Goal: Transaction & Acquisition: Purchase product/service

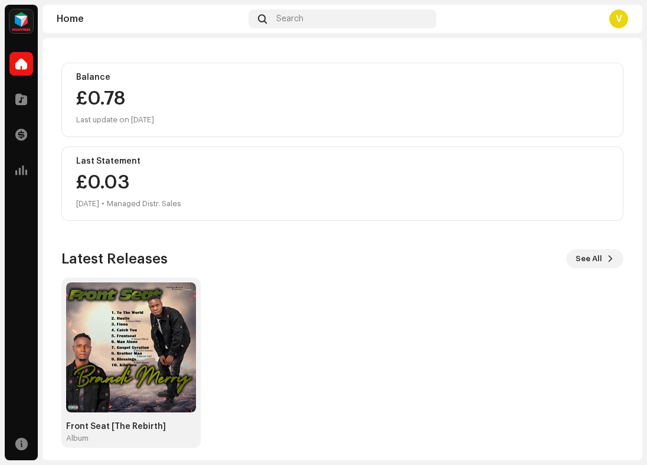
scroll to position [119, 0]
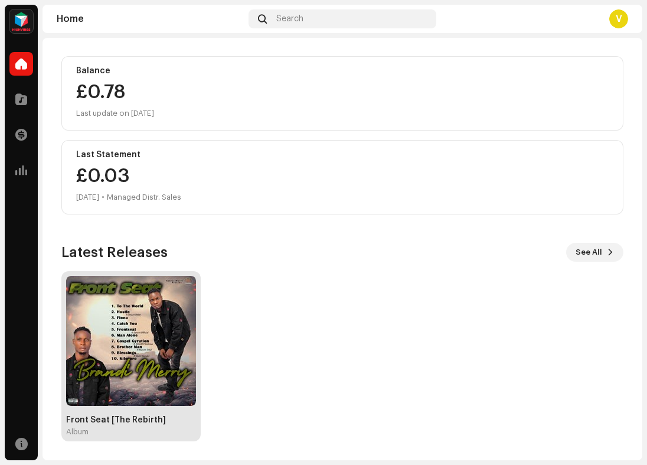
click at [142, 374] on img at bounding box center [131, 341] width 130 height 130
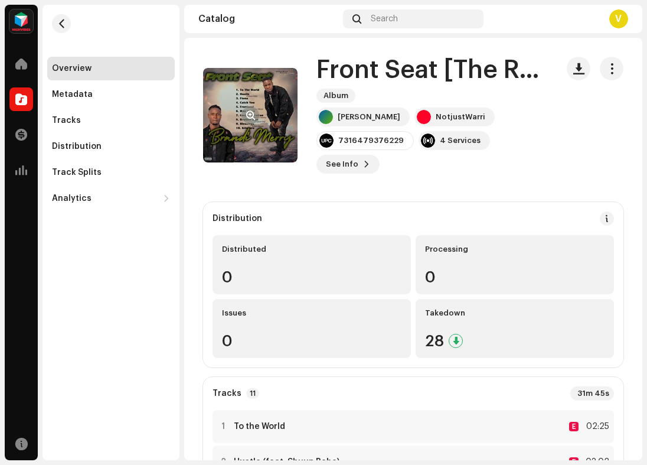
click at [267, 121] on re-a-cover at bounding box center [250, 115] width 94 height 94
click at [250, 112] on span "button" at bounding box center [250, 114] width 9 height 9
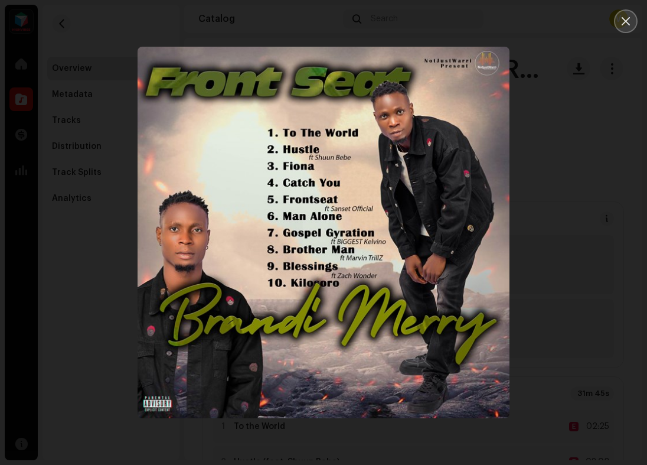
click at [630, 23] on icon "Close" at bounding box center [625, 21] width 11 height 11
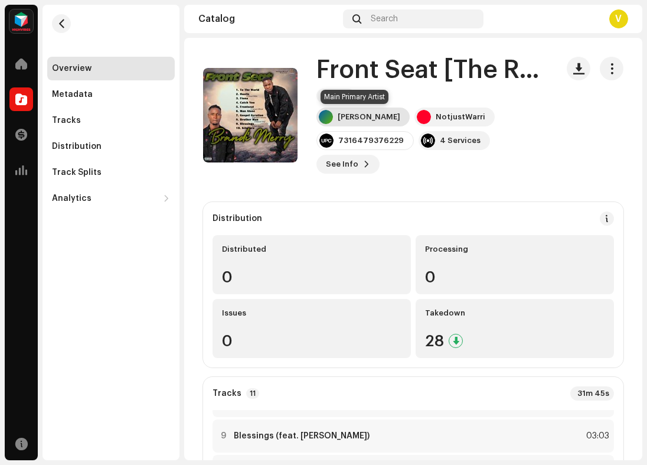
click at [357, 115] on div "[PERSON_NAME]" at bounding box center [369, 116] width 63 height 9
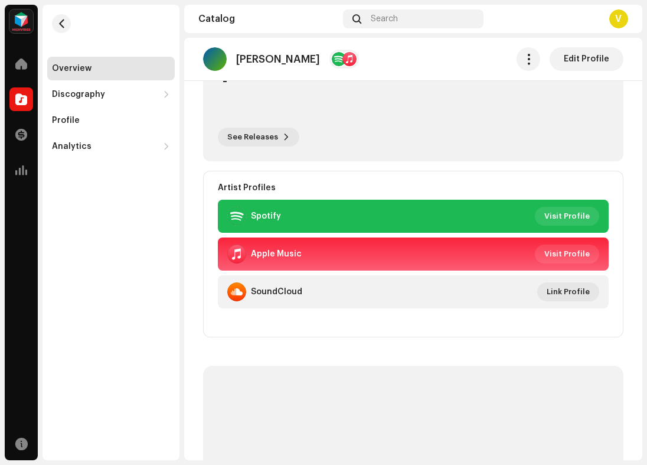
scroll to position [185, 0]
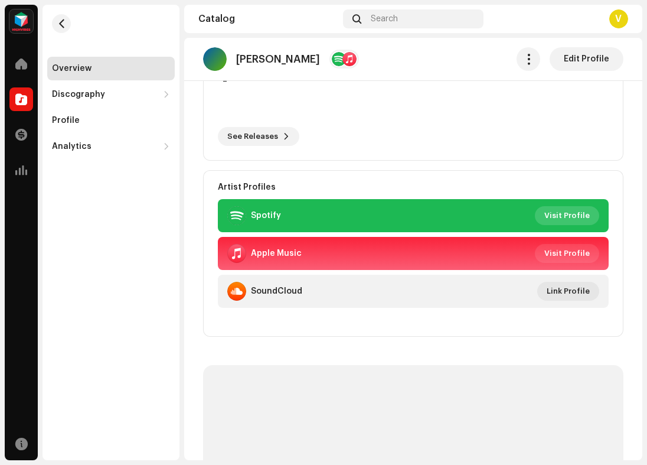
click at [570, 217] on span "Visit Profile" at bounding box center [566, 216] width 45 height 24
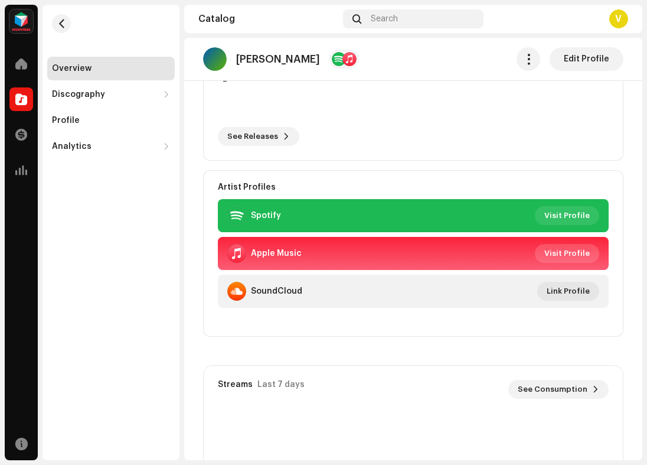
click at [565, 248] on span "Visit Profile" at bounding box center [566, 253] width 45 height 24
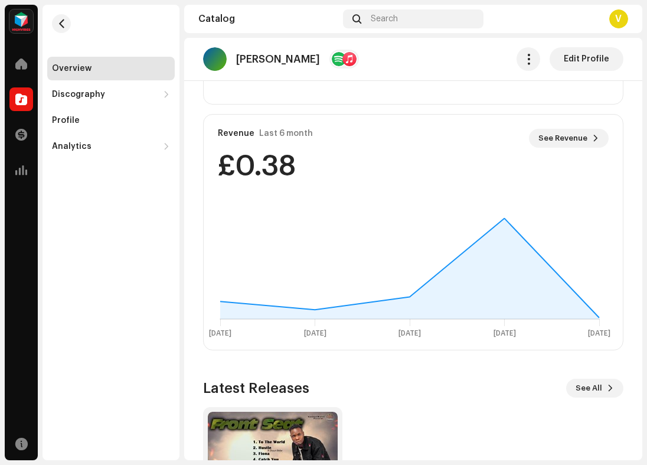
scroll to position [685, 0]
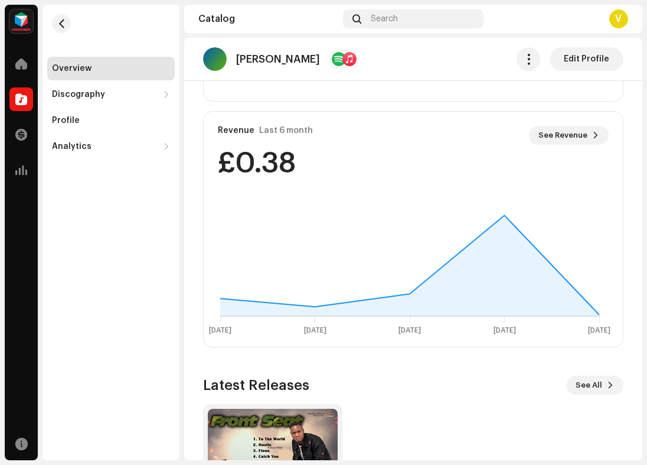
click at [296, 146] on div "Revenue Last 6 month See Revenue £0.38" at bounding box center [413, 152] width 419 height 80
drag, startPoint x: 299, startPoint y: 162, endPoint x: 208, endPoint y: 162, distance: 90.9
click at [207, 162] on div "Revenue Last 6 month See Revenue £0.38" at bounding box center [413, 152] width 419 height 80
click at [582, 134] on button "See Revenue" at bounding box center [569, 135] width 80 height 19
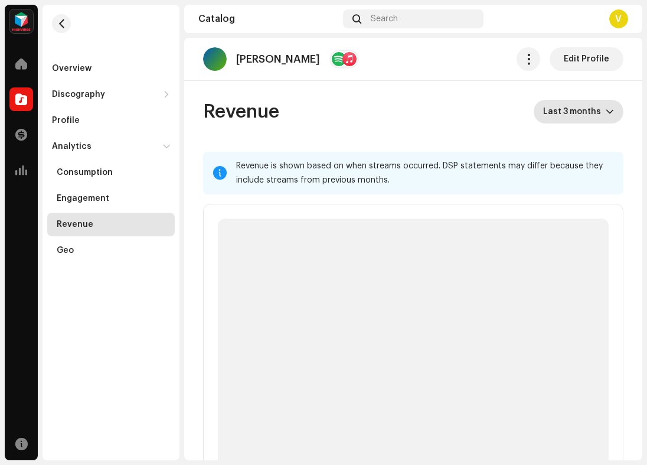
click at [550, 102] on span "Last 3 months" at bounding box center [574, 112] width 63 height 24
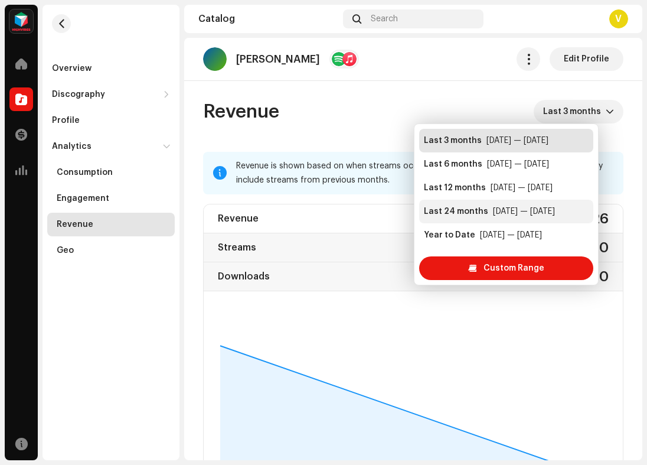
click at [493, 207] on div "[DATE] — [DATE]" at bounding box center [524, 211] width 62 height 12
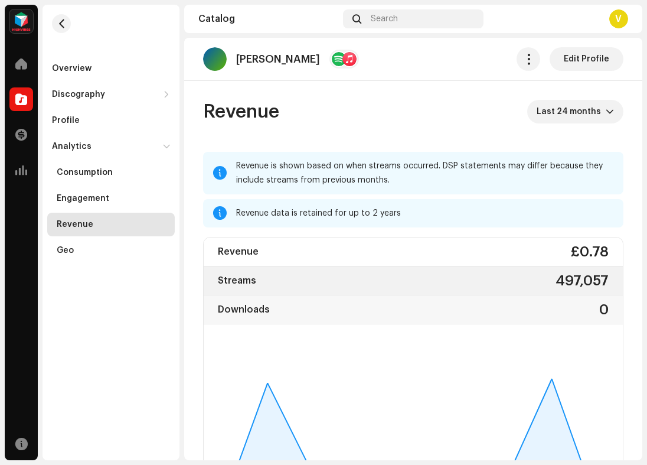
drag, startPoint x: 601, startPoint y: 280, endPoint x: 552, endPoint y: 288, distance: 49.0
click at [555, 288] on div "497,057" at bounding box center [581, 280] width 53 height 19
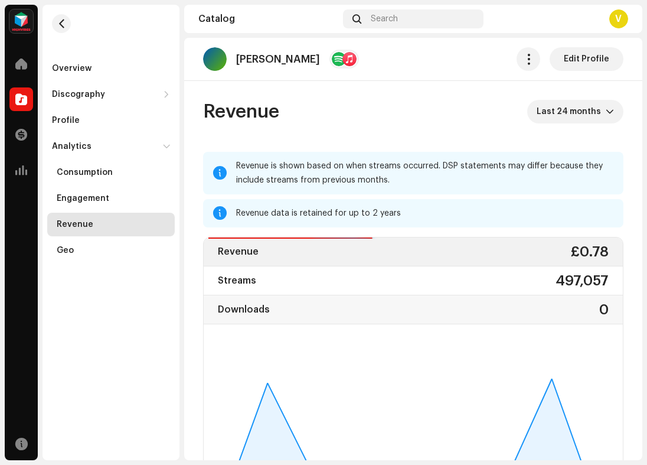
drag, startPoint x: 607, startPoint y: 245, endPoint x: 564, endPoint y: 254, distance: 44.6
click at [564, 254] on div "Revenue £0.78" at bounding box center [413, 251] width 419 height 29
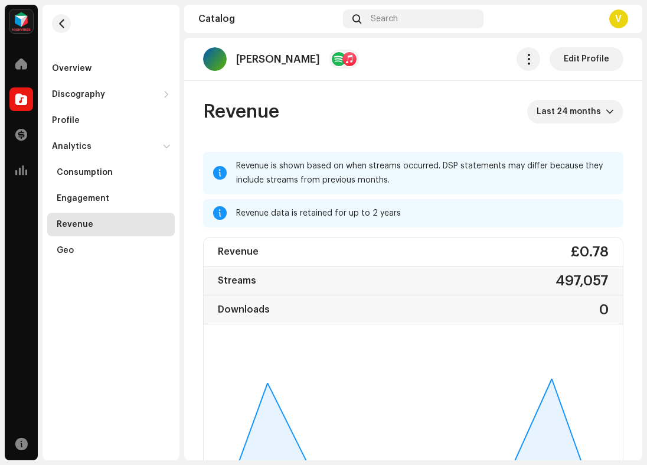
drag, startPoint x: 613, startPoint y: 235, endPoint x: 575, endPoint y: 252, distance: 40.9
click at [575, 252] on div "Revenue is shown based on when streams occurred. DSP statements may differ beca…" at bounding box center [413, 349] width 420 height 395
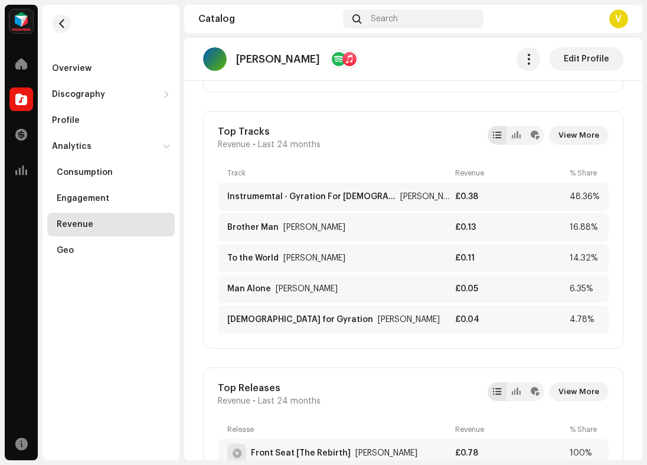
scroll to position [465, 0]
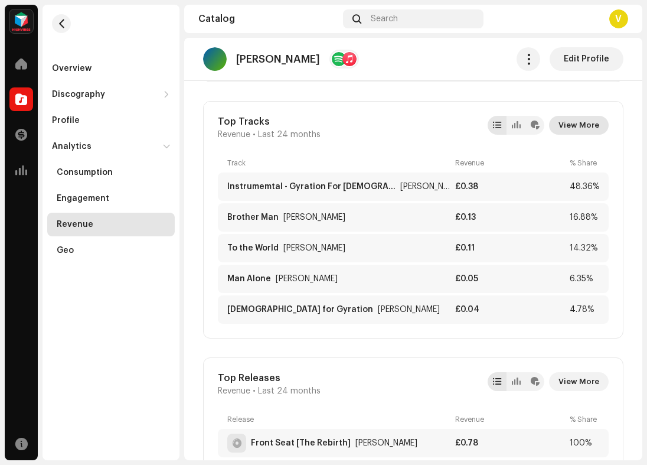
click at [574, 126] on span "View More" at bounding box center [578, 125] width 41 height 24
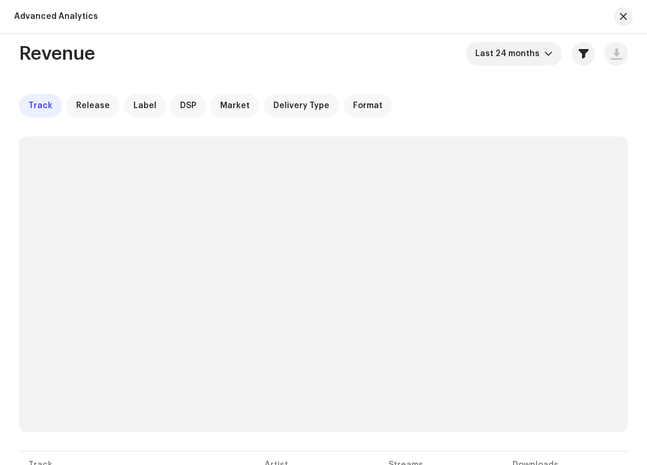
scroll to position [12, 0]
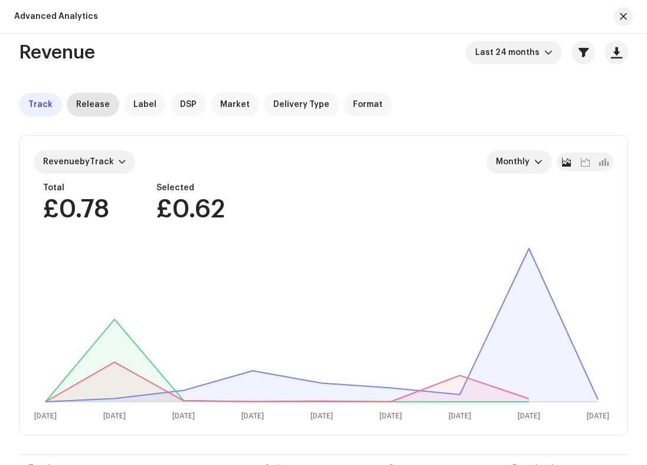
click at [91, 104] on span "Release" at bounding box center [93, 104] width 34 height 9
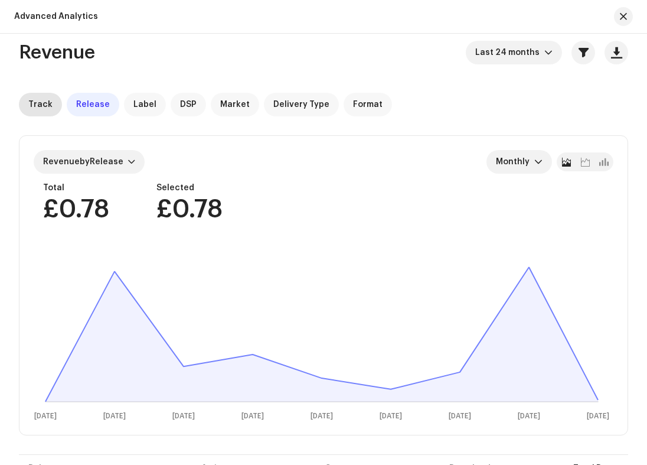
click at [40, 102] on span "Track" at bounding box center [40, 104] width 24 height 9
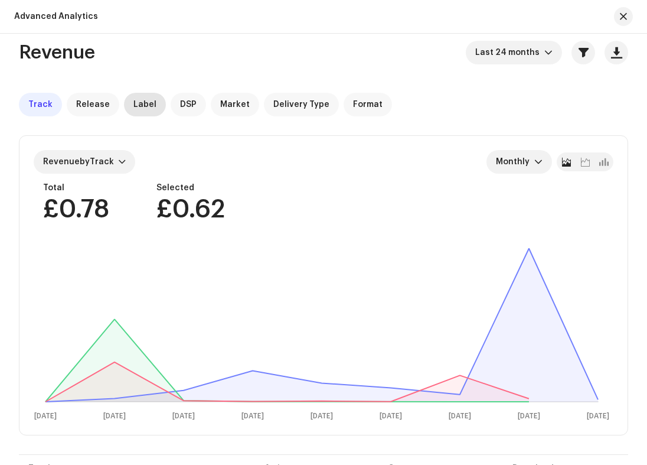
click at [139, 106] on span "Label" at bounding box center [144, 104] width 23 height 9
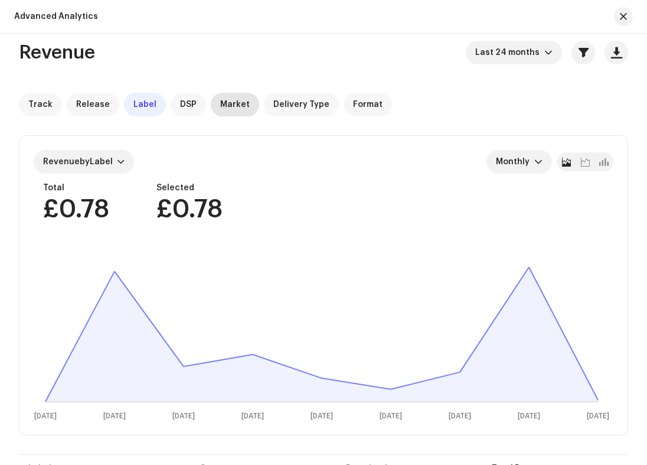
click at [220, 106] on span "Market" at bounding box center [235, 104] width 30 height 9
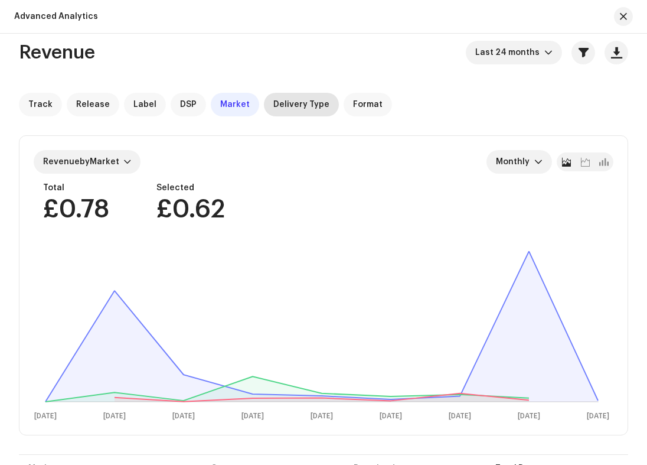
click at [280, 102] on span "Delivery Type" at bounding box center [301, 104] width 56 height 9
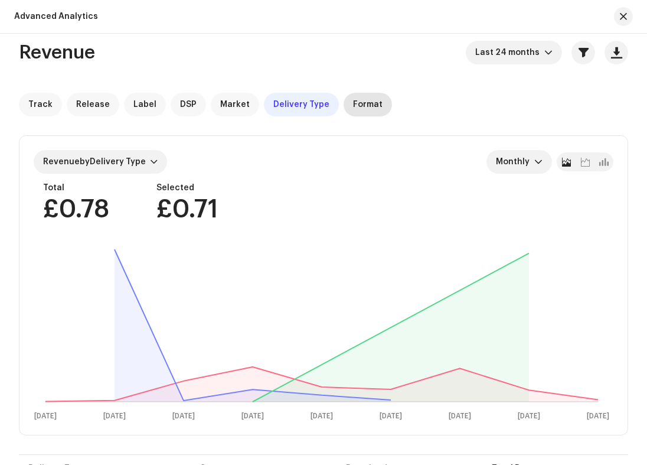
click at [353, 102] on span "Format" at bounding box center [368, 104] width 30 height 9
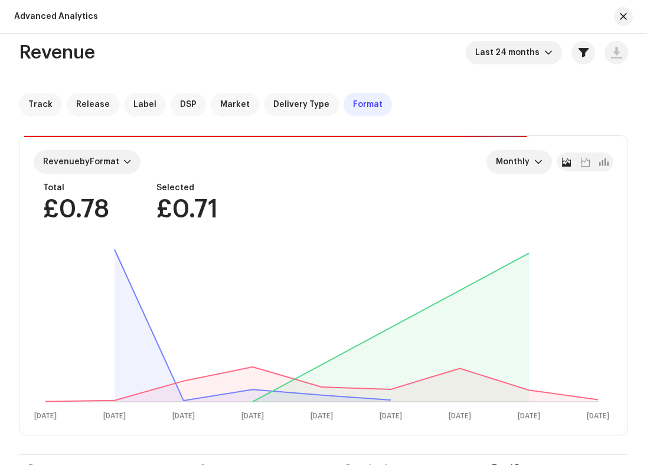
click at [355, 103] on span "Format" at bounding box center [368, 104] width 30 height 9
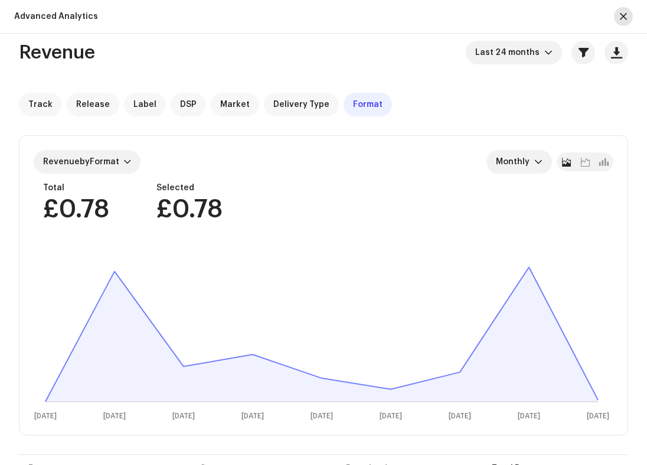
click at [619, 15] on button "button" at bounding box center [623, 16] width 19 height 19
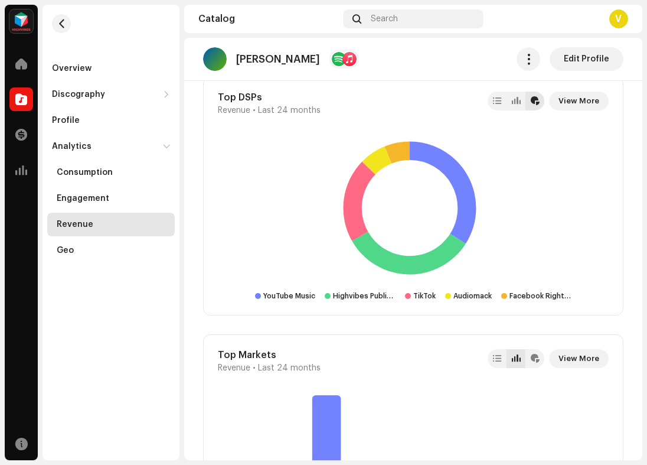
scroll to position [1012, 0]
click at [568, 97] on span "View More" at bounding box center [578, 101] width 41 height 24
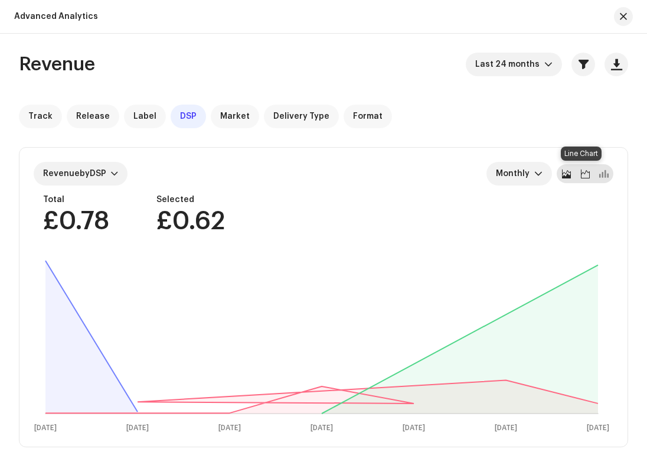
click at [581, 172] on span at bounding box center [585, 173] width 9 height 9
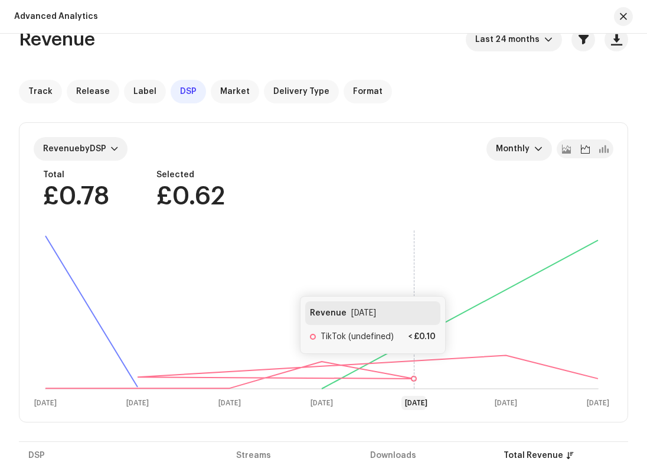
scroll to position [22, 0]
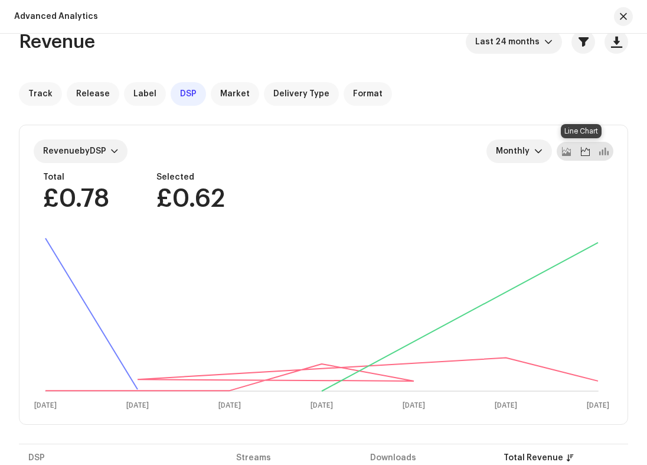
click at [581, 151] on span at bounding box center [585, 150] width 9 height 9
click at [603, 151] on span at bounding box center [603, 150] width 9 height 9
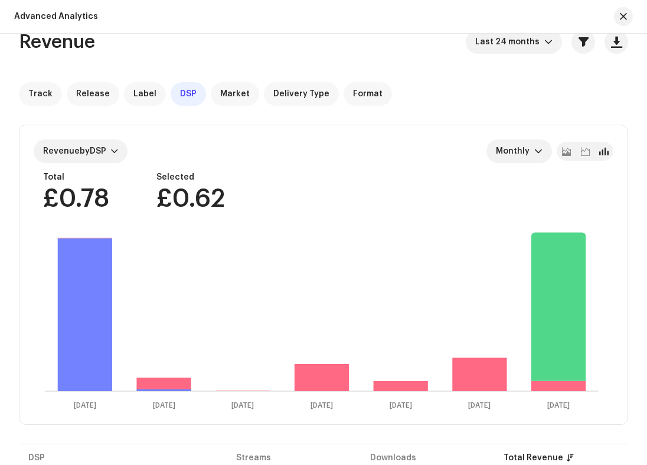
click at [187, 168] on div "Revenue by DSP Monthly Total £0.78 Selected £0.62 [DATE] [DATE] [DATE] [DATE] […" at bounding box center [323, 274] width 608 height 299
click at [620, 22] on button "button" at bounding box center [623, 16] width 19 height 19
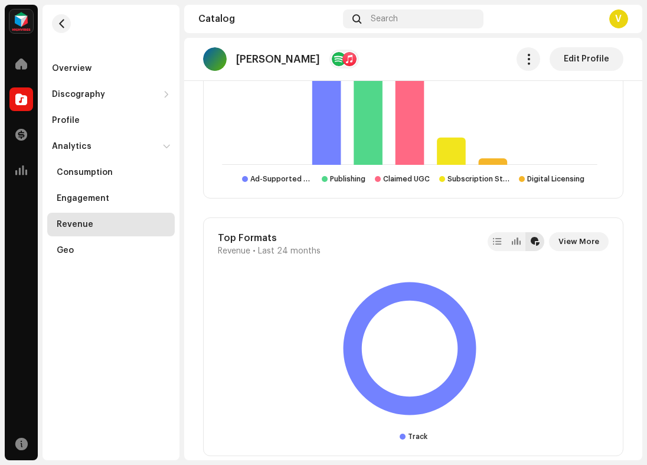
scroll to position [1658, 0]
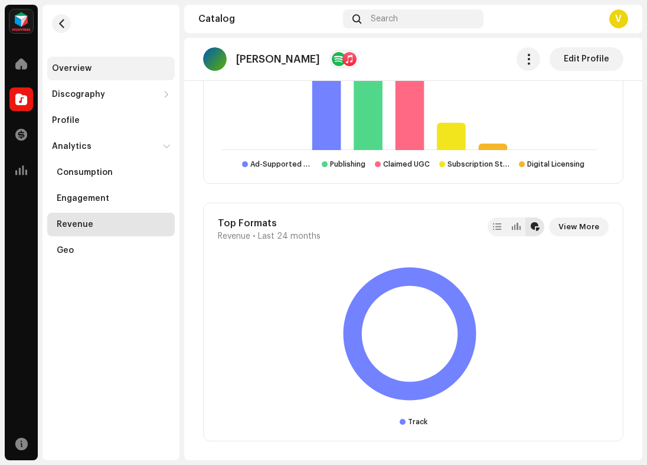
click at [97, 67] on div "Overview" at bounding box center [111, 68] width 118 height 9
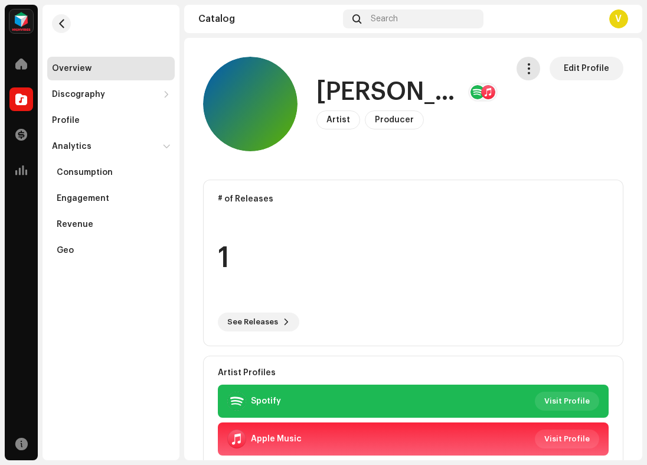
click at [531, 72] on button "button" at bounding box center [528, 69] width 24 height 24
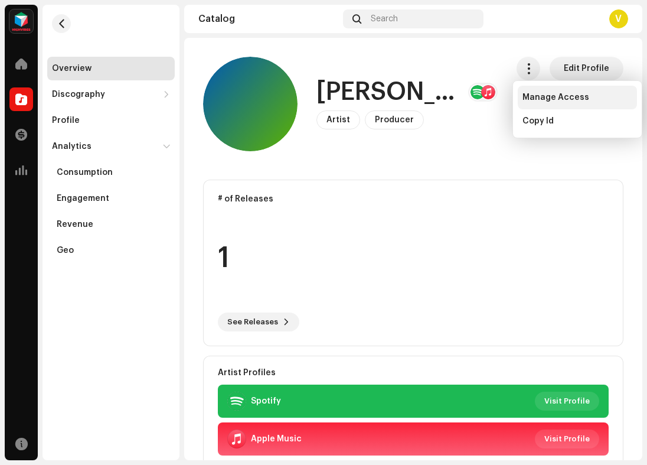
click at [542, 93] on span "Manage Access" at bounding box center [555, 97] width 67 height 9
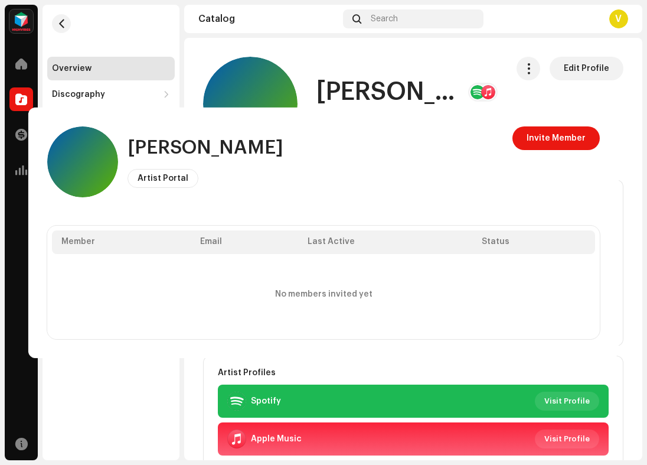
click at [541, 49] on div "[PERSON_NAME] Artist Portal Invite Member Member Email Last Active Status No me…" at bounding box center [323, 232] width 647 height 465
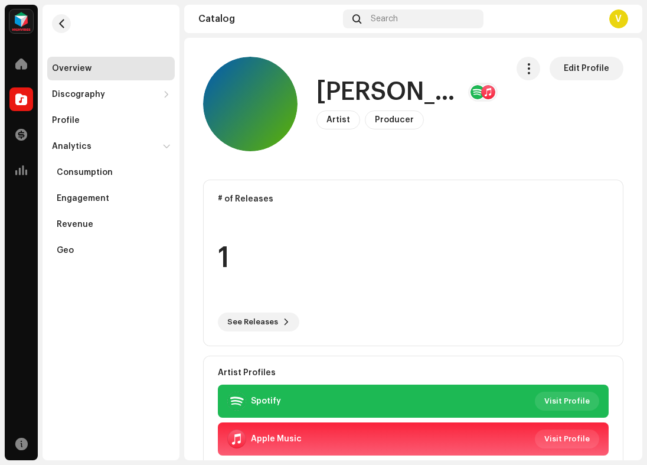
scroll to position [195, 0]
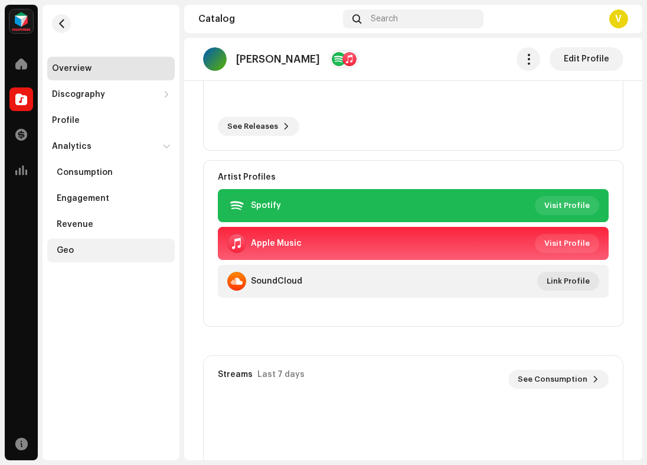
click at [84, 257] on div "Geo" at bounding box center [110, 250] width 127 height 24
click at [71, 251] on div "Geo" at bounding box center [65, 250] width 17 height 9
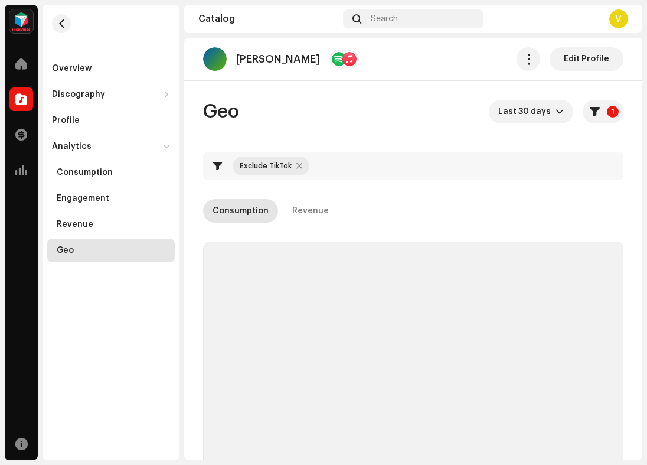
click at [297, 163] on div at bounding box center [299, 165] width 6 height 9
checkbox input "false"
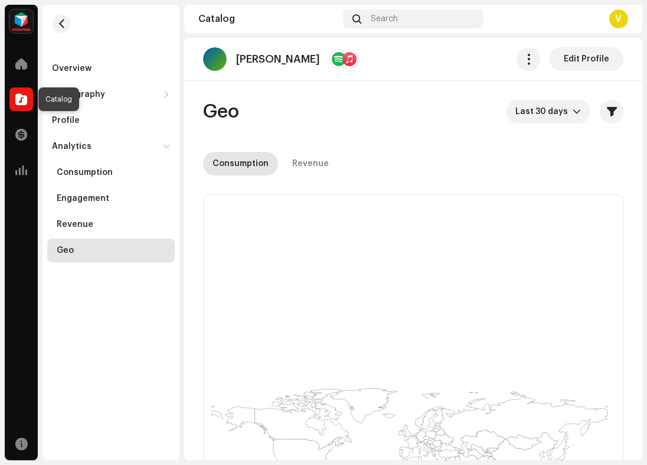
click at [19, 103] on span at bounding box center [21, 98] width 12 height 9
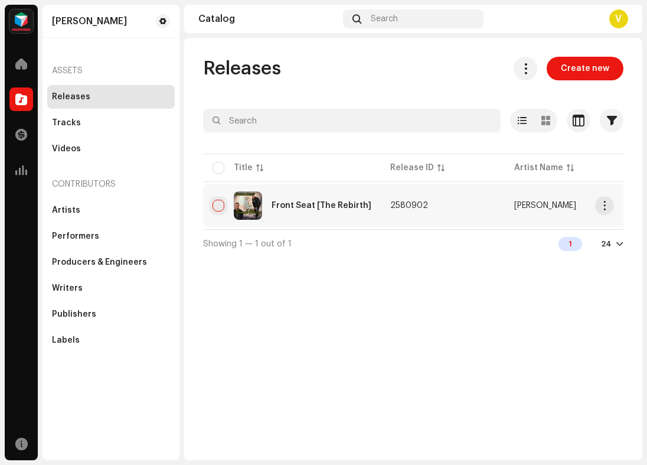
click at [220, 205] on input "checkbox" at bounding box center [218, 205] width 12 height 12
checkbox input "true"
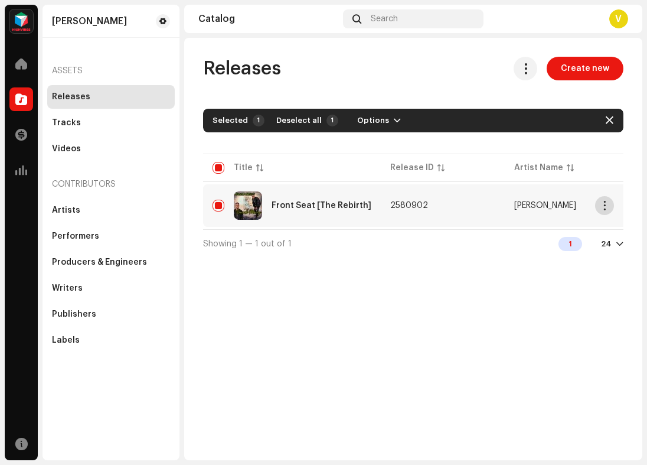
click at [603, 204] on span "button" at bounding box center [604, 205] width 9 height 9
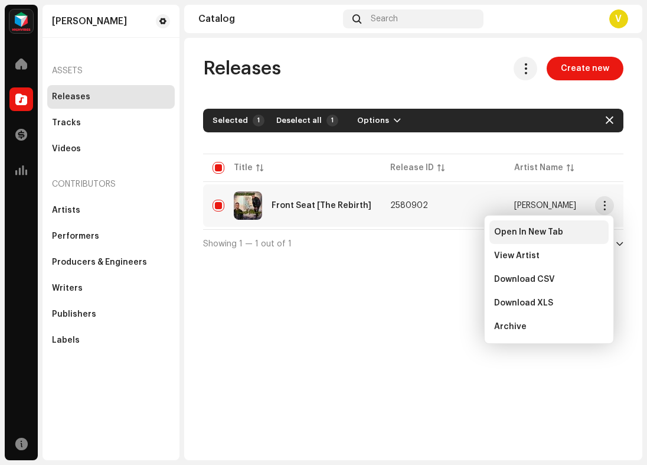
click at [534, 230] on span "Open In New Tab" at bounding box center [528, 231] width 69 height 9
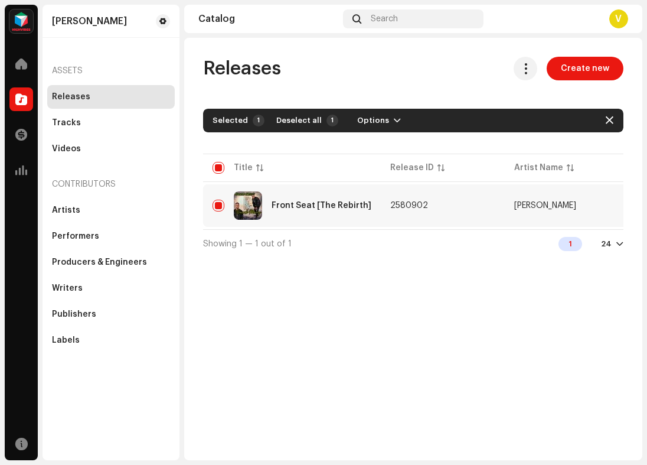
click at [430, 244] on div "Showing 1 — 1 out of 1 1 24" at bounding box center [413, 243] width 420 height 28
click at [394, 120] on span "button" at bounding box center [397, 120] width 7 height 9
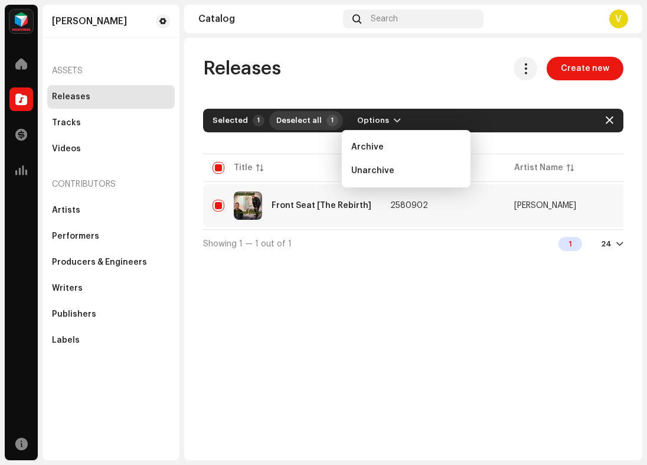
click at [320, 118] on button "Deselect all 1" at bounding box center [306, 120] width 74 height 19
checkbox input "false"
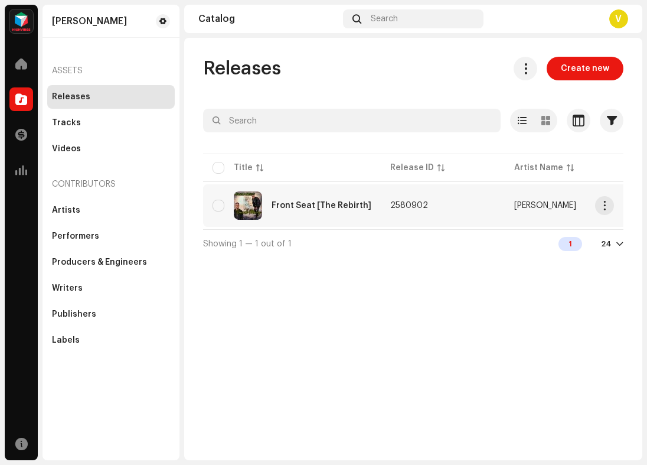
click at [315, 202] on div "Front Seat [The Rebirth]" at bounding box center [322, 205] width 100 height 8
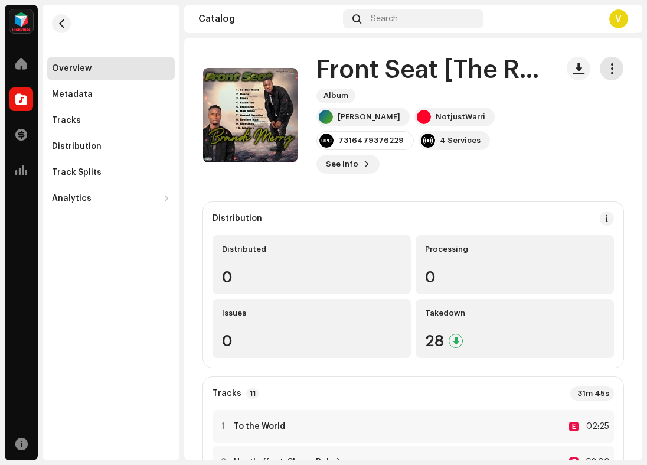
click at [607, 64] on span "button" at bounding box center [611, 68] width 11 height 9
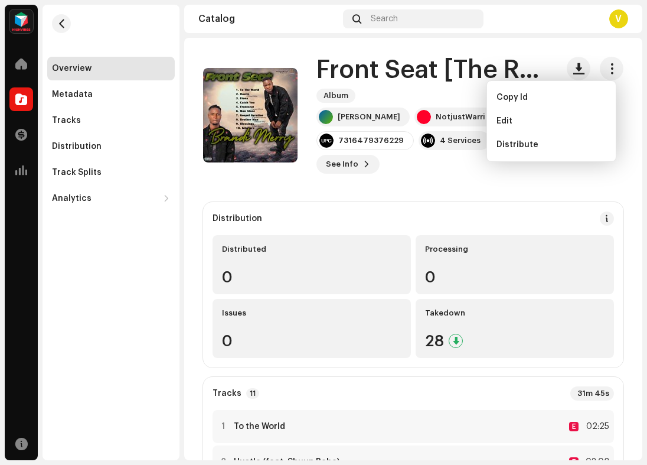
click at [575, 67] on span "button" at bounding box center [578, 68] width 11 height 9
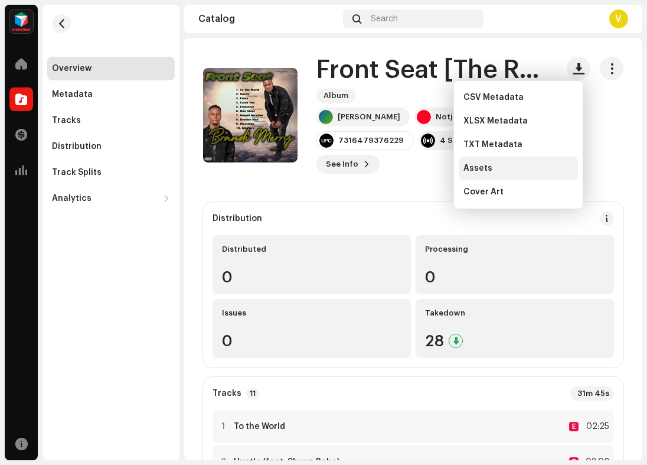
click at [484, 167] on span "Assets" at bounding box center [477, 167] width 29 height 9
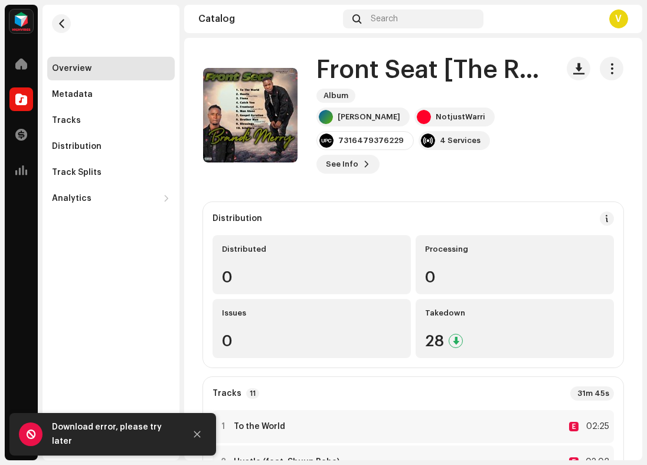
click at [162, 438] on div "Download error, please try later" at bounding box center [114, 434] width 124 height 28
click at [198, 436] on icon "Close" at bounding box center [197, 434] width 8 height 8
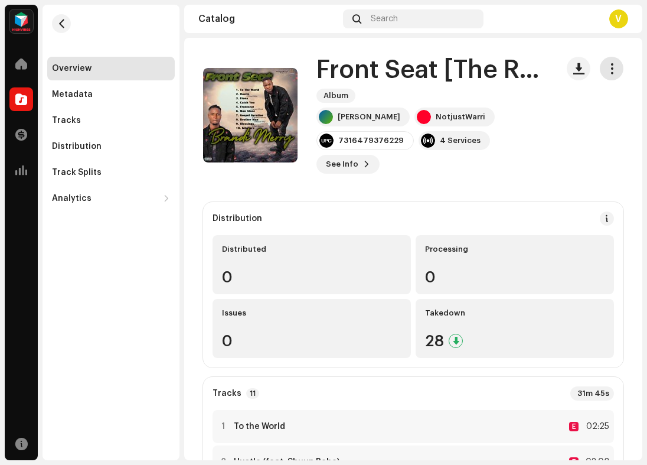
click at [606, 67] on span "button" at bounding box center [611, 68] width 11 height 9
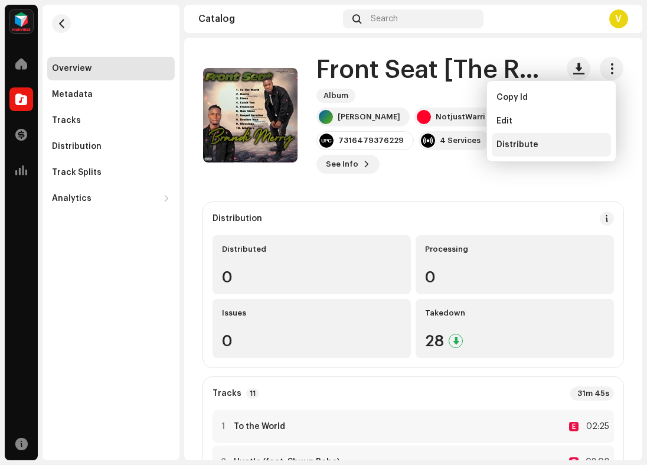
click at [516, 143] on span "Distribute" at bounding box center [517, 144] width 42 height 9
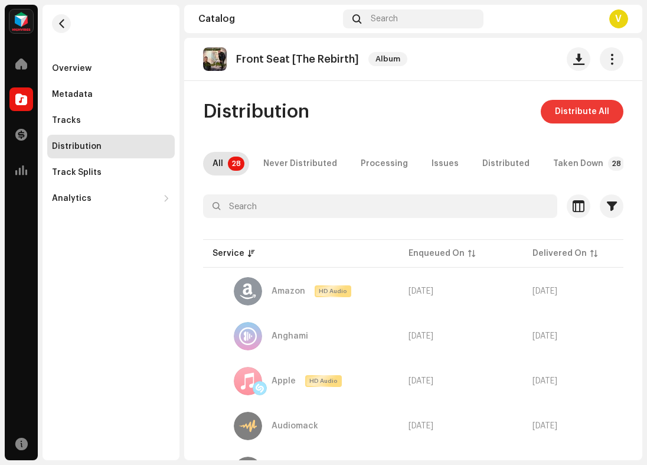
click at [575, 109] on span "Distribute All" at bounding box center [582, 112] width 54 height 24
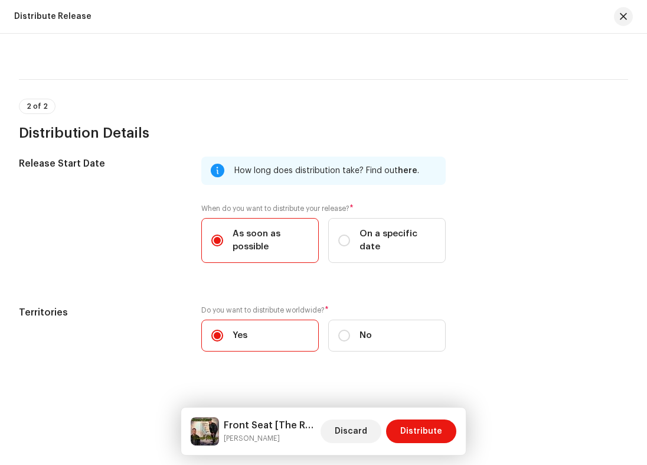
scroll to position [165, 0]
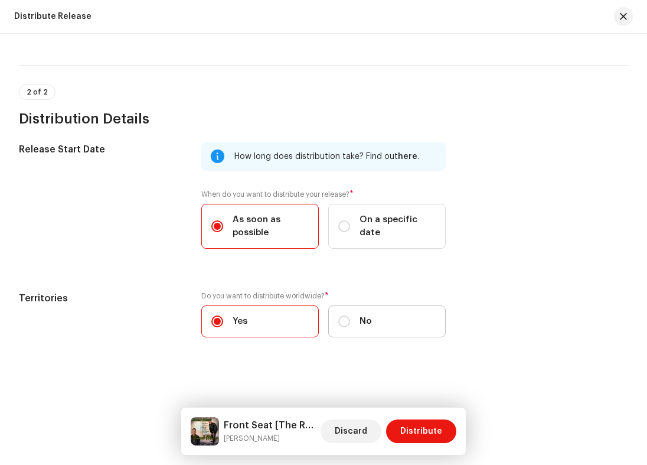
click at [359, 308] on label "No" at bounding box center [386, 321] width 117 height 32
click at [350, 315] on input "No" at bounding box center [344, 321] width 12 height 12
radio input "true"
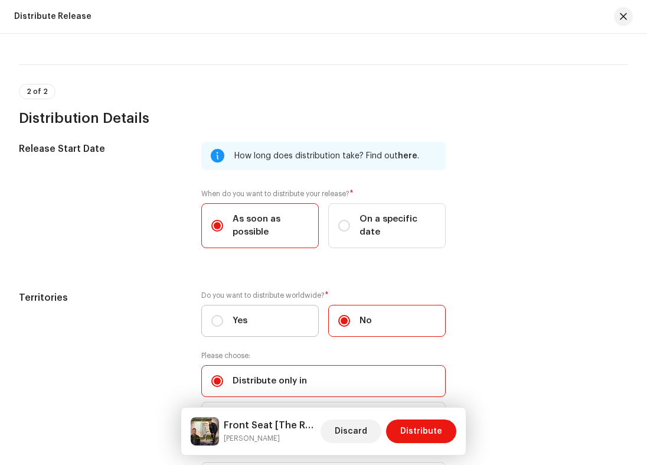
click at [277, 313] on label "Yes" at bounding box center [259, 321] width 117 height 32
click at [223, 315] on input "Yes" at bounding box center [217, 321] width 12 height 12
radio input "true"
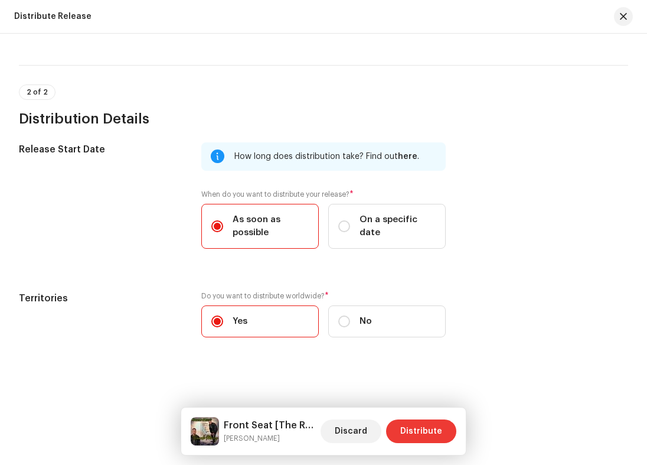
click at [423, 430] on span "Distribute" at bounding box center [421, 431] width 42 height 24
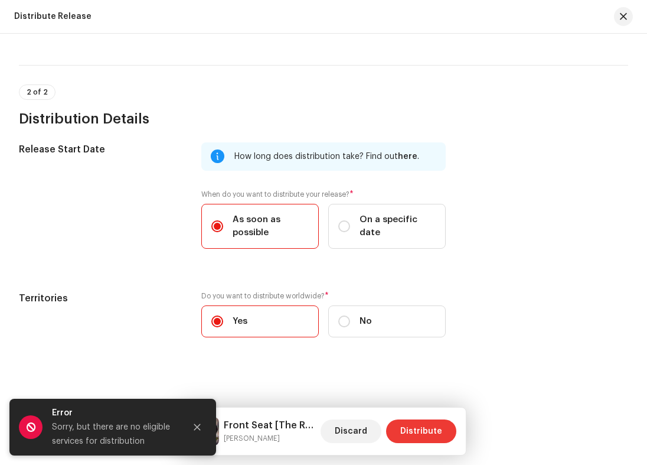
click at [428, 429] on span "Distribute" at bounding box center [421, 431] width 42 height 24
click at [434, 428] on span "Distribute" at bounding box center [421, 431] width 42 height 24
drag, startPoint x: 149, startPoint y: 443, endPoint x: 52, endPoint y: 411, distance: 102.5
click at [52, 411] on div "Error Sorry, but there are no eligible services for distribution" at bounding box center [114, 426] width 124 height 42
copy div "Error Sorry, but there are no eligible services for distribution"
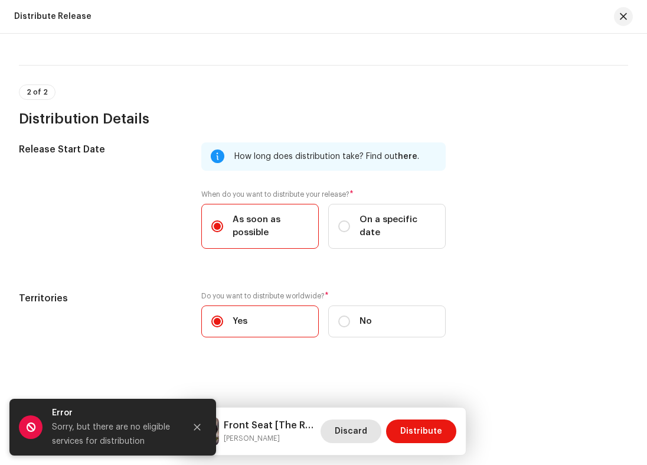
click at [346, 429] on span "Discard" at bounding box center [351, 431] width 32 height 24
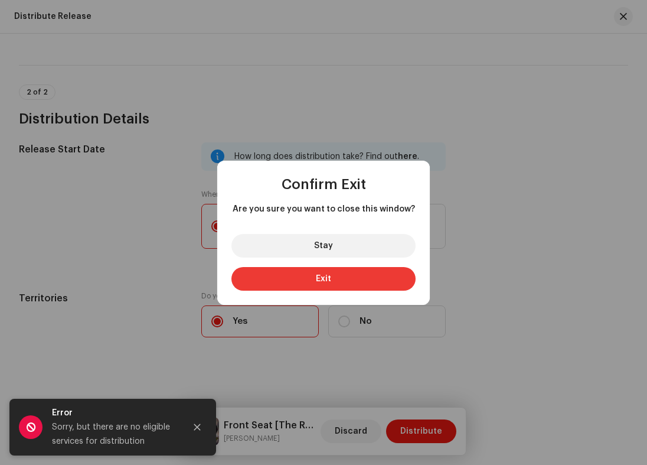
click at [346, 274] on button "Exit" at bounding box center [323, 279] width 184 height 24
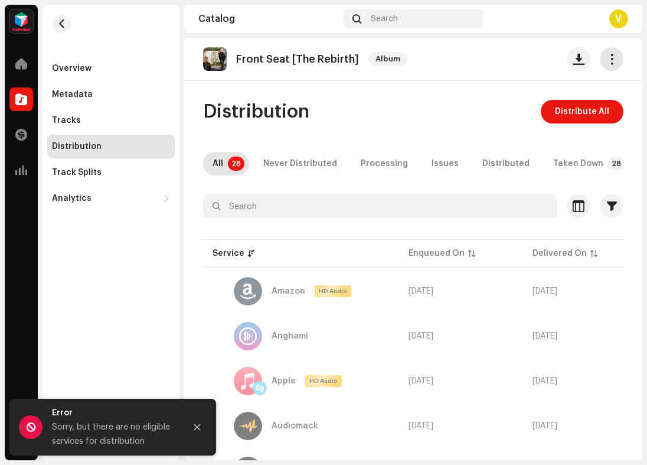
click at [606, 55] on span "button" at bounding box center [611, 58] width 11 height 9
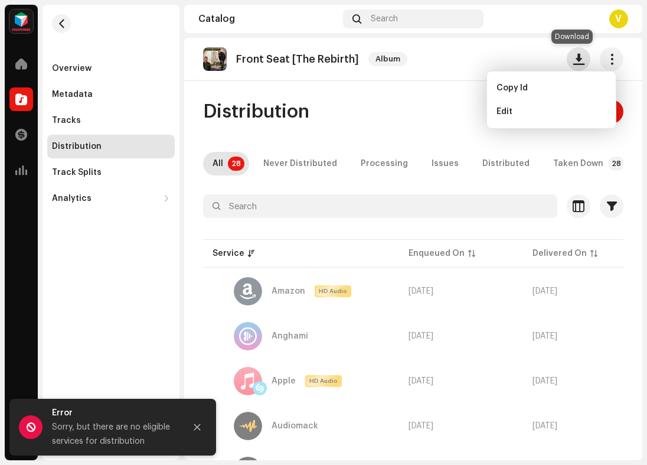
click at [573, 55] on span "button" at bounding box center [578, 58] width 11 height 9
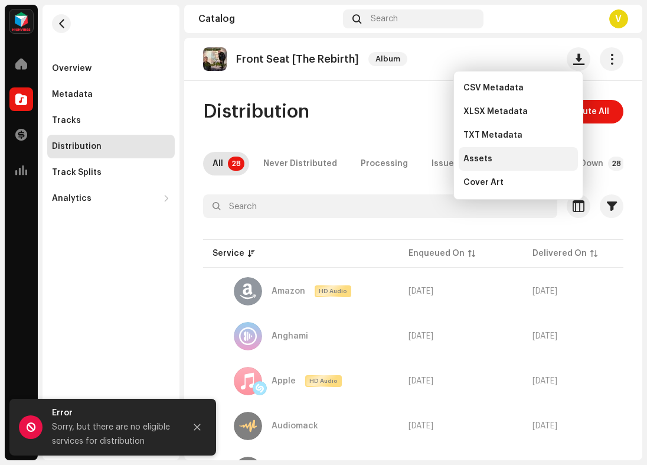
click at [500, 156] on div "Assets" at bounding box center [518, 158] width 110 height 9
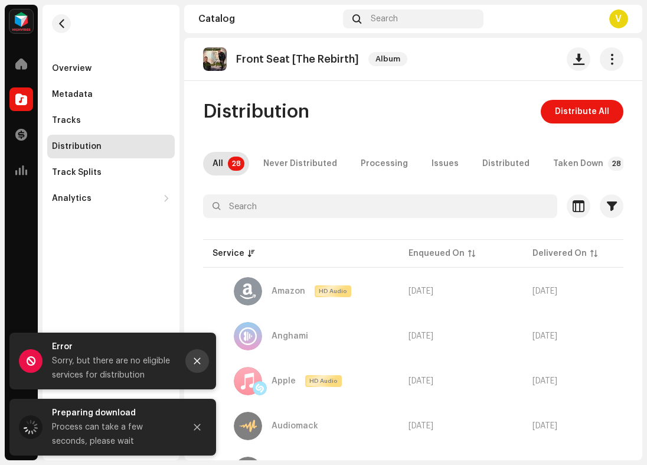
click at [197, 359] on icon "Close" at bounding box center [197, 361] width 8 height 8
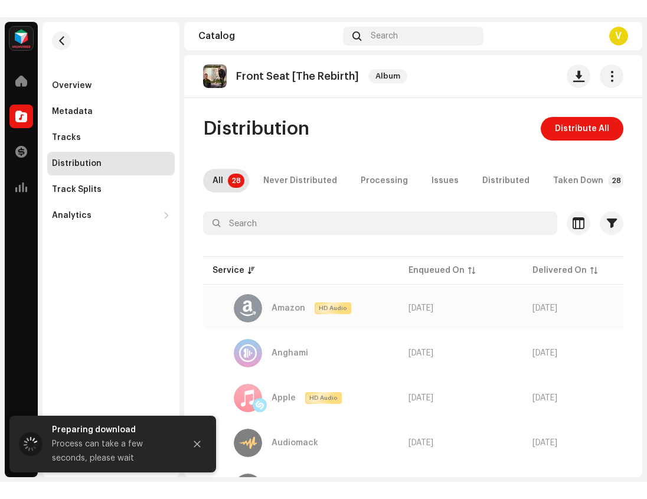
scroll to position [39, 0]
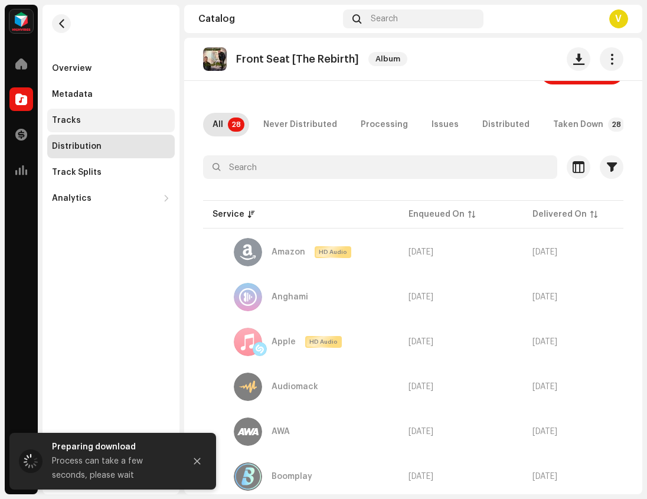
click at [73, 116] on div "Tracks" at bounding box center [66, 120] width 29 height 9
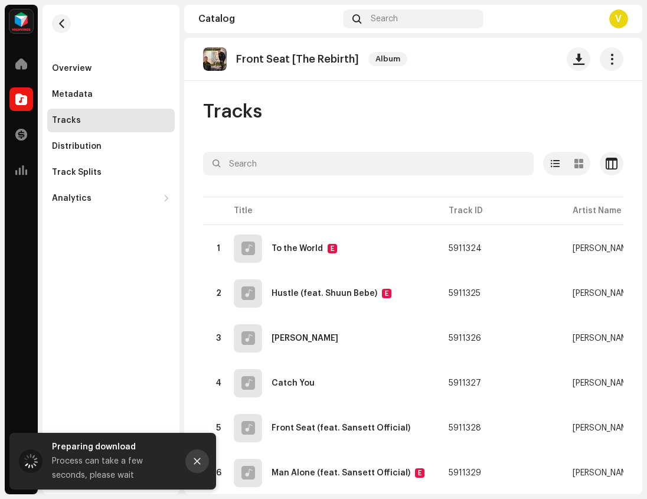
click at [198, 461] on icon "Close" at bounding box center [197, 461] width 8 height 8
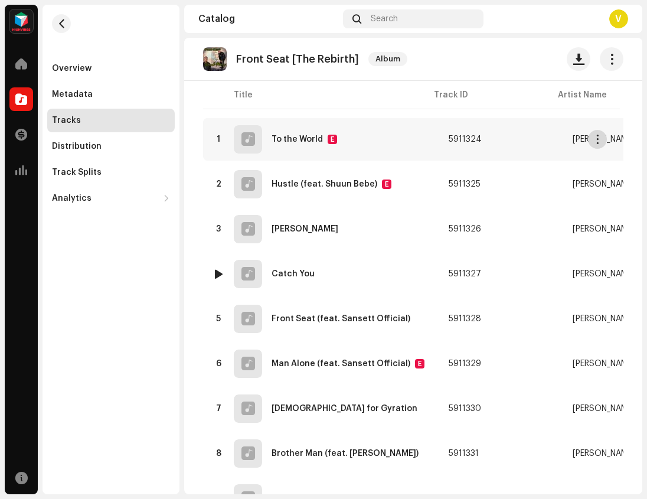
scroll to position [186, 0]
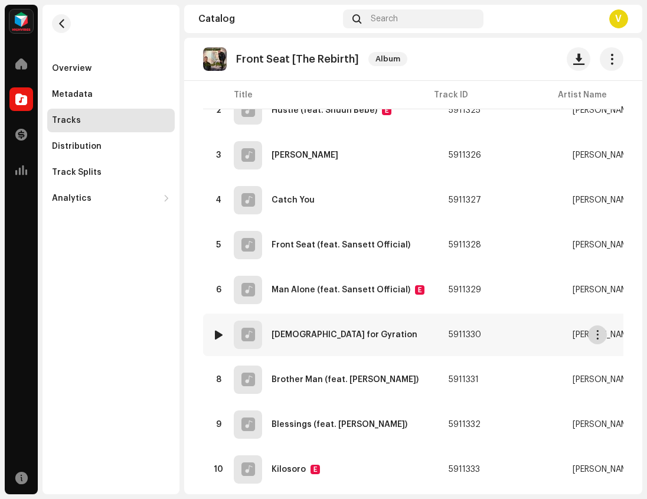
click at [597, 335] on span "button" at bounding box center [597, 334] width 9 height 9
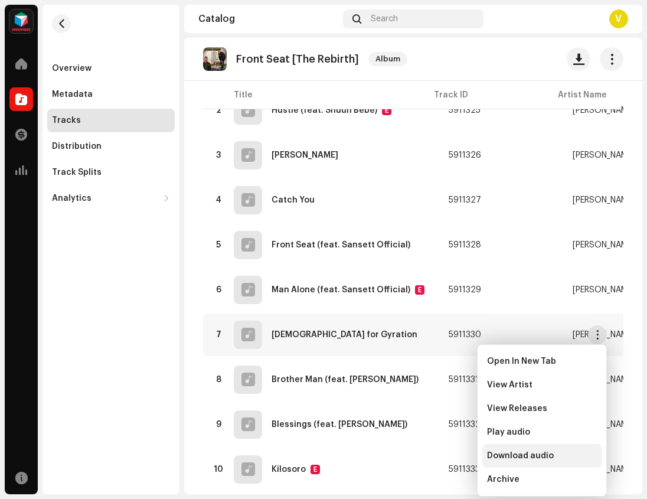
click at [536, 455] on span "Download audio" at bounding box center [520, 455] width 67 height 9
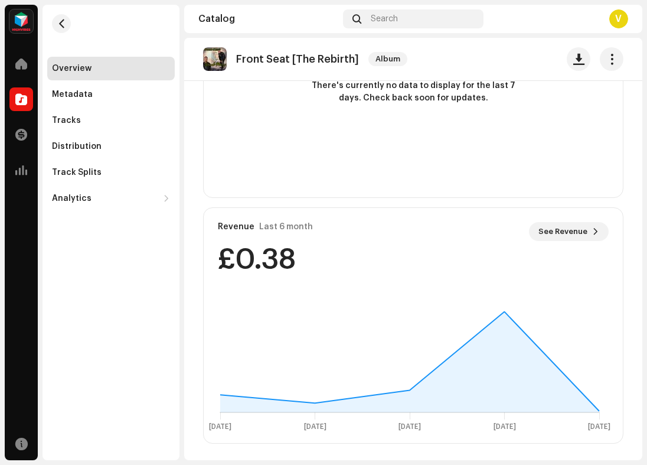
scroll to position [786, 0]
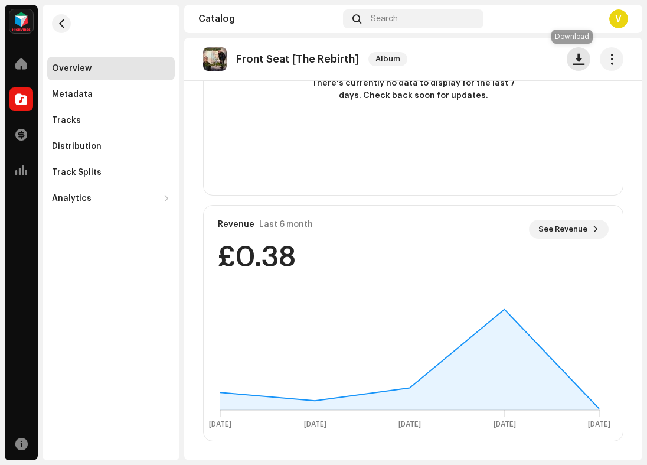
click at [574, 59] on span "button" at bounding box center [578, 58] width 11 height 9
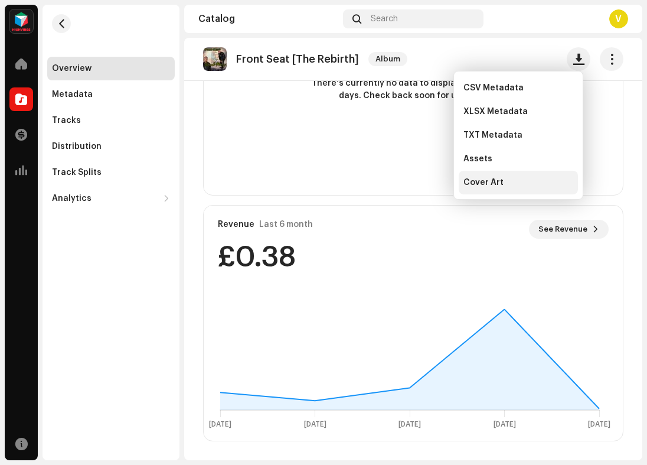
click at [515, 183] on div "Cover Art" at bounding box center [518, 182] width 110 height 9
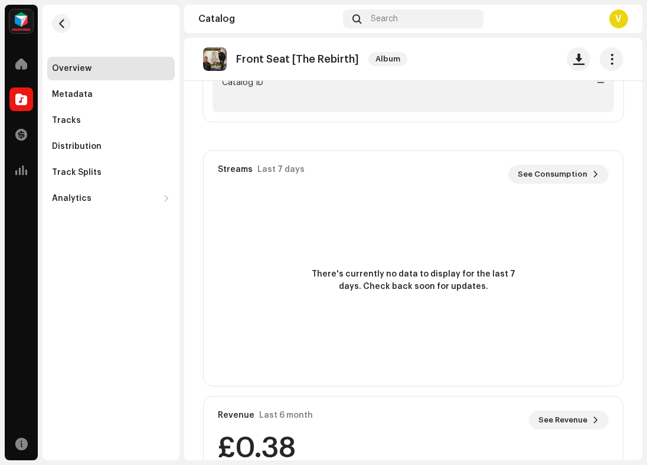
scroll to position [567, 0]
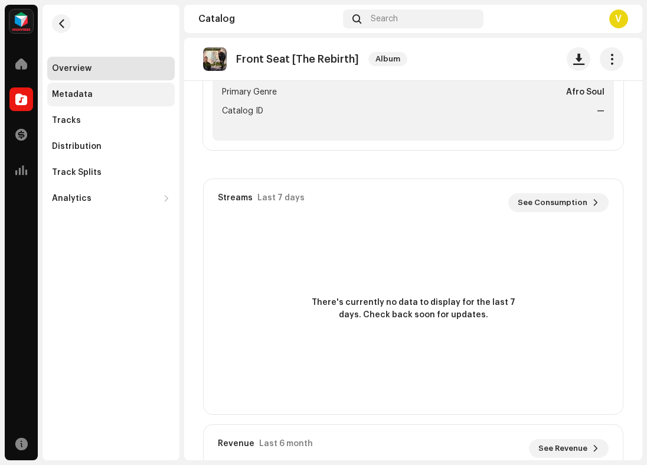
click at [93, 99] on div "Metadata" at bounding box center [111, 94] width 118 height 9
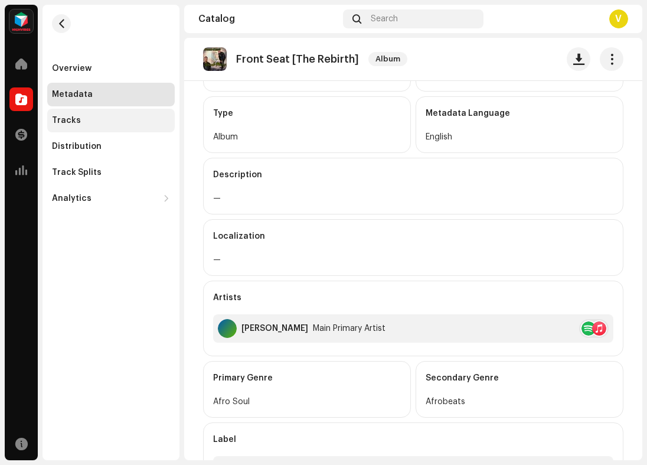
scroll to position [38, 0]
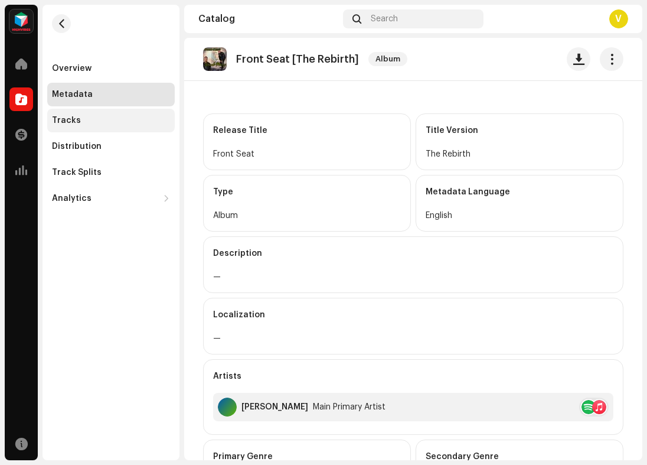
click at [86, 123] on div "Tracks" at bounding box center [111, 120] width 118 height 9
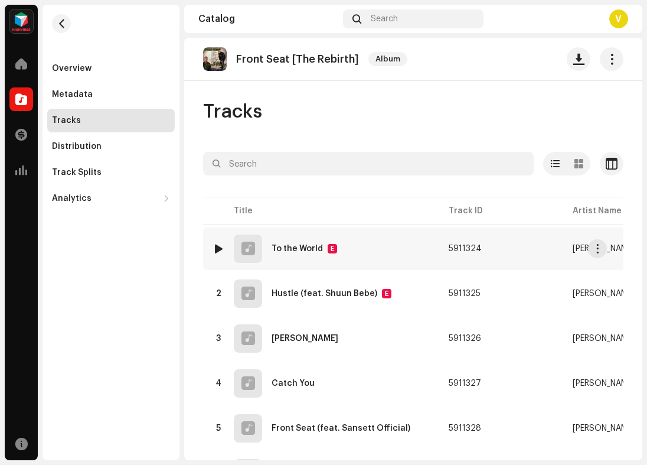
click at [217, 246] on div at bounding box center [218, 248] width 9 height 9
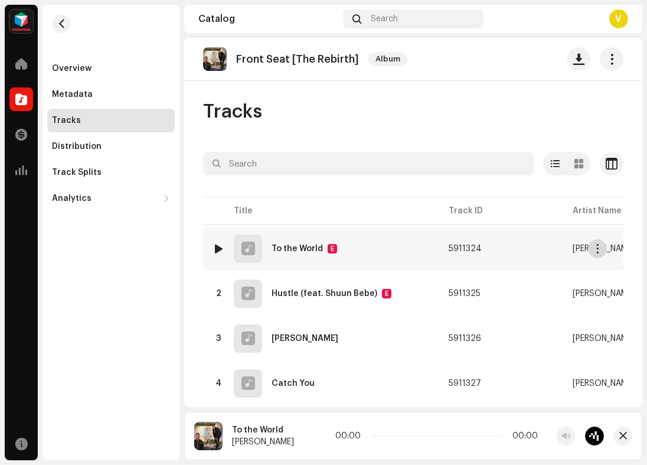
click at [594, 249] on span "button" at bounding box center [597, 248] width 9 height 9
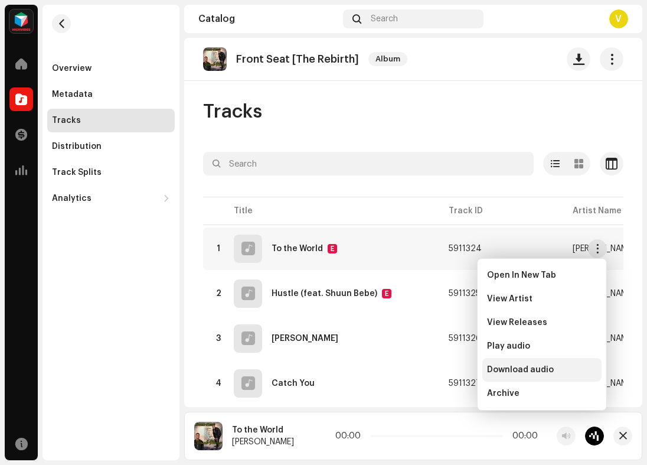
click at [533, 364] on div "Download audio" at bounding box center [541, 370] width 119 height 24
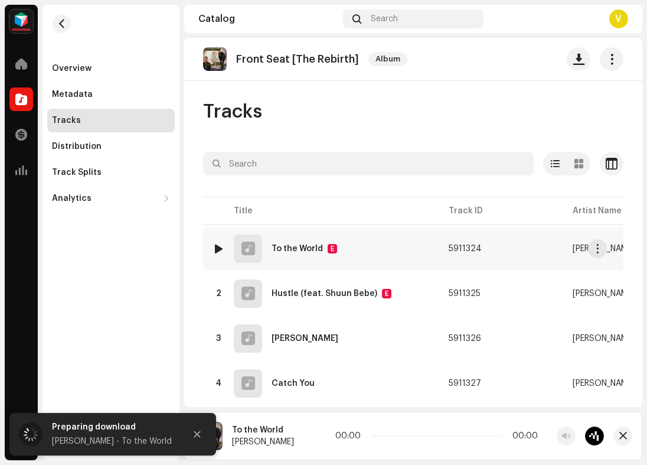
click at [218, 249] on div at bounding box center [218, 248] width 9 height 9
click at [620, 441] on button "button" at bounding box center [622, 435] width 19 height 19
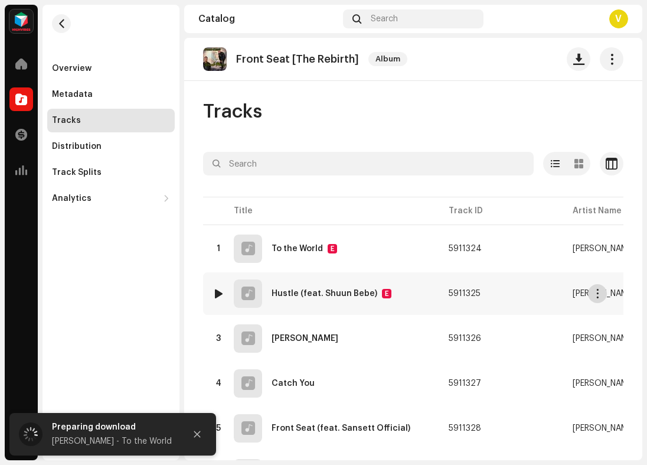
click at [598, 290] on span "button" at bounding box center [597, 293] width 9 height 9
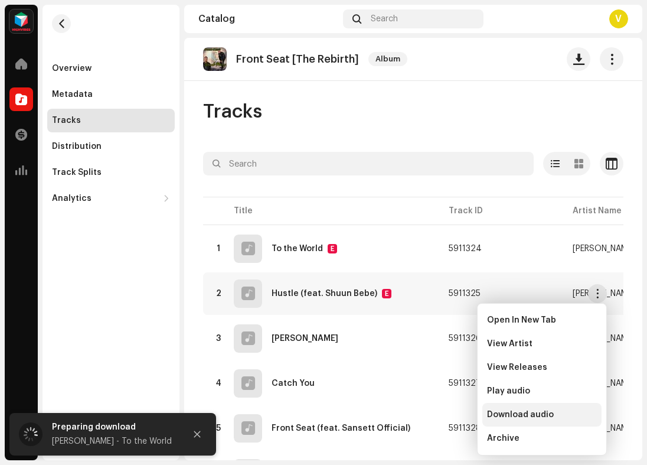
click at [545, 412] on span "Download audio" at bounding box center [520, 414] width 67 height 9
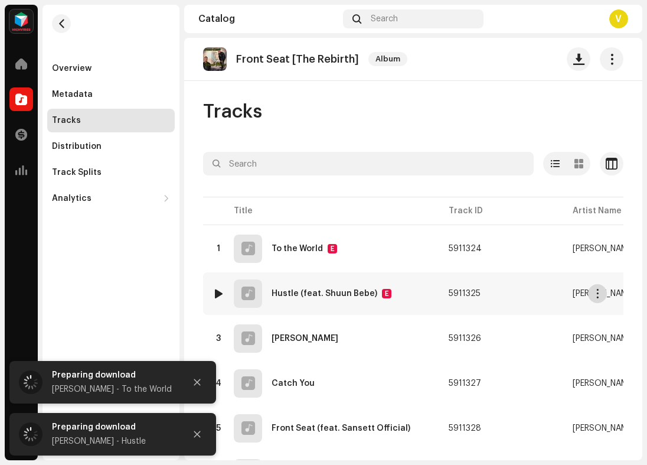
click at [599, 290] on span "button" at bounding box center [597, 293] width 9 height 9
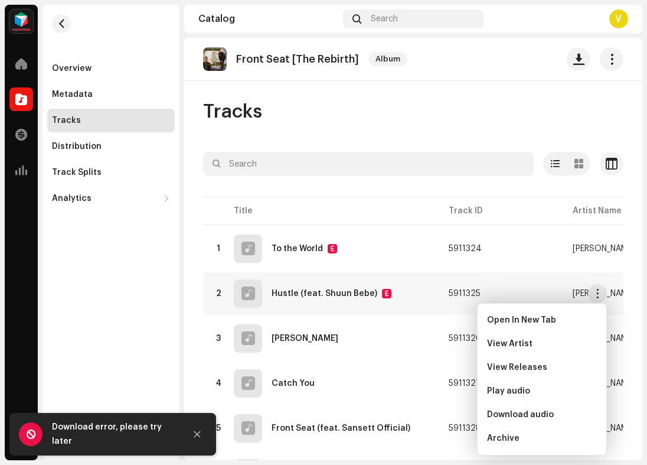
click at [621, 109] on div "Tracks Selected 0 Select all 11 Options Filters Distribution status In progress…" at bounding box center [413, 424] width 458 height 649
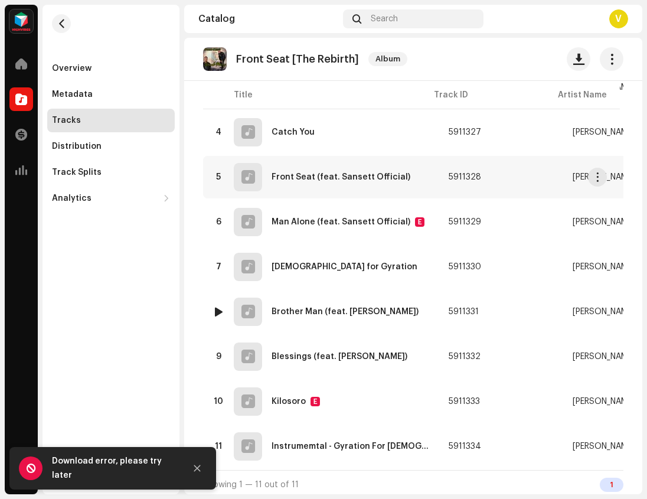
scroll to position [263, 0]
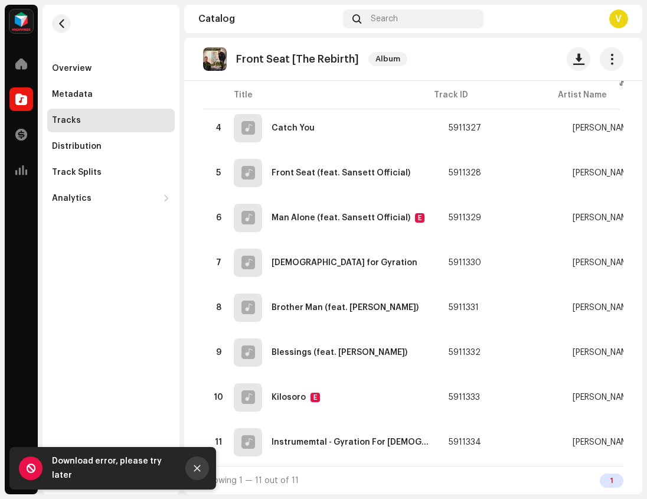
click at [198, 464] on icon "Close" at bounding box center [197, 468] width 8 height 8
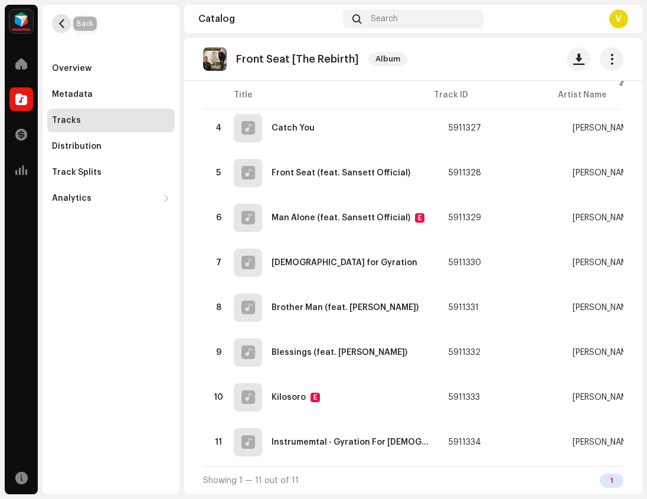
click at [66, 19] on button "button" at bounding box center [61, 23] width 19 height 19
click at [25, 59] on span at bounding box center [21, 63] width 12 height 9
